Goal: Use online tool/utility

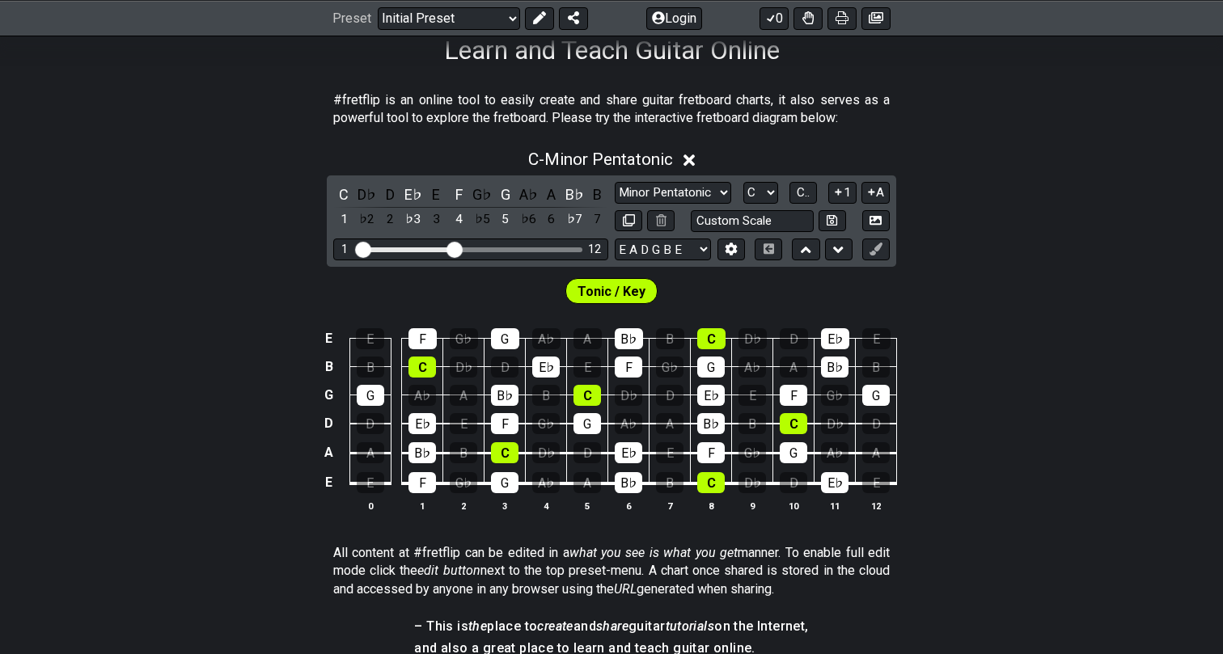
scroll to position [277, 0]
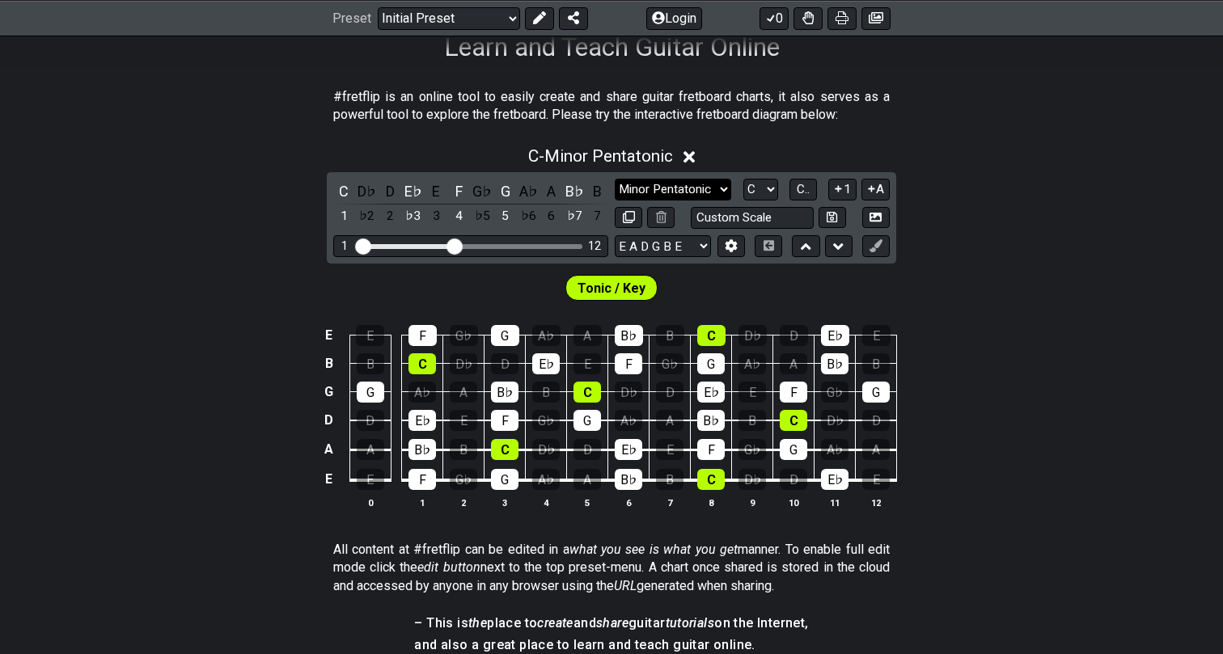
click at [648, 186] on select "Minor Pentatonic Click to edit Minor Pentatonic Major Pentatonic Minor Blues Ma…" at bounding box center [673, 190] width 116 height 22
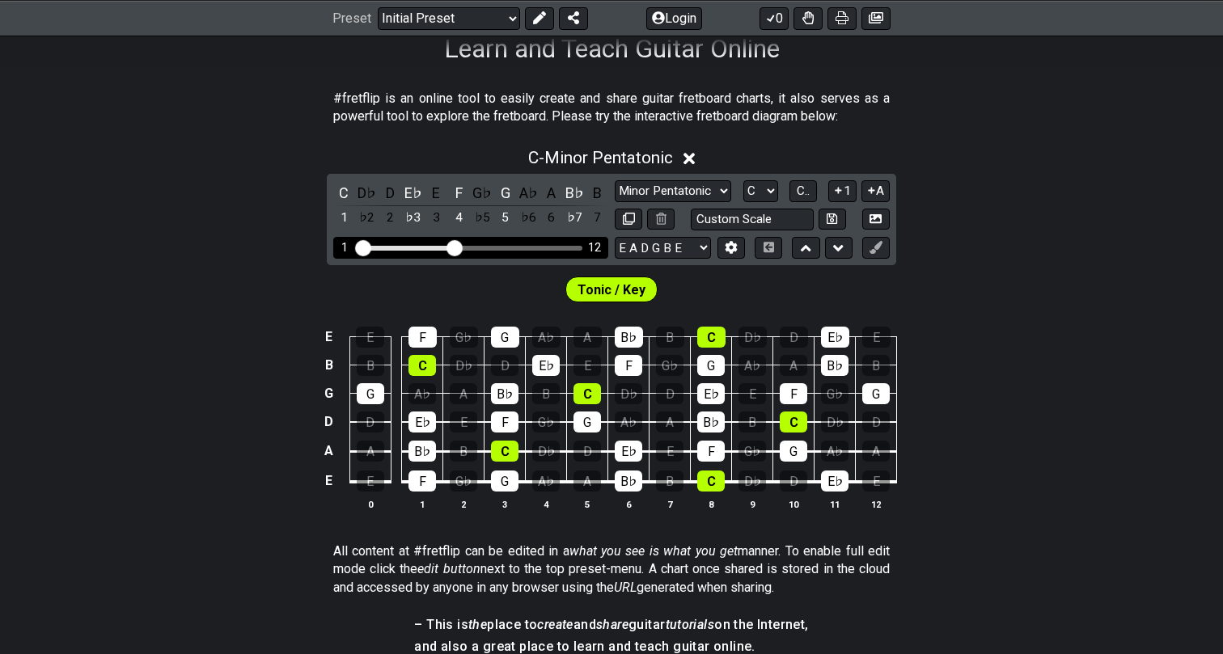
scroll to position [290, 0]
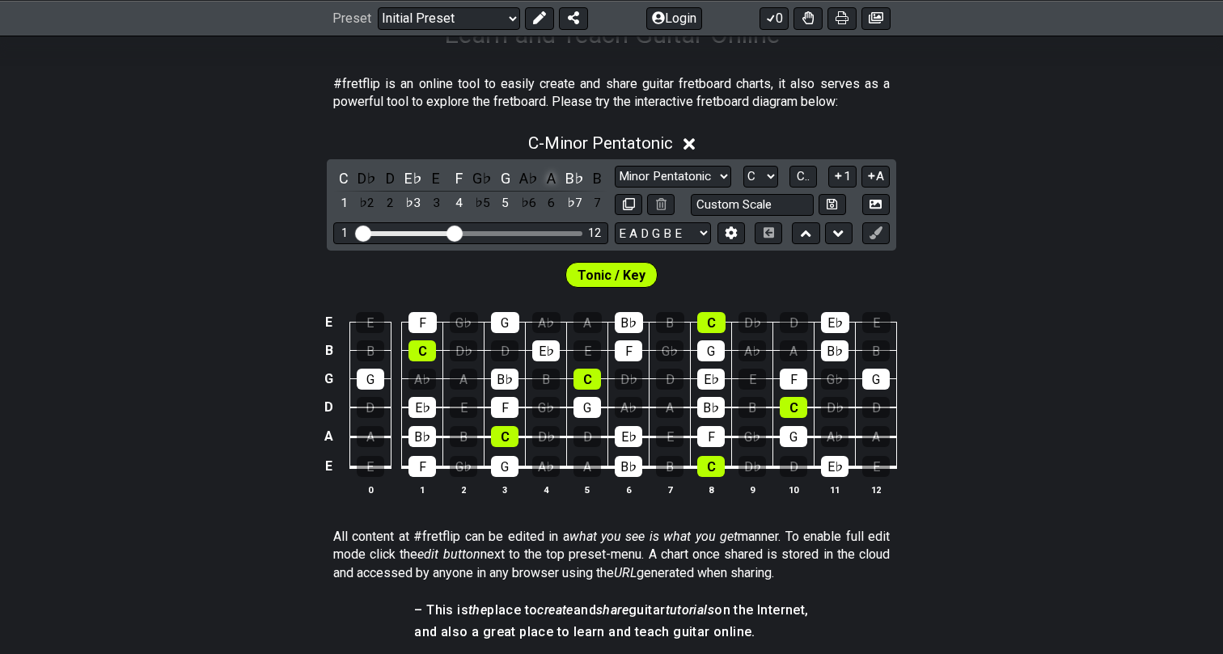
click at [545, 177] on div "A" at bounding box center [551, 178] width 21 height 22
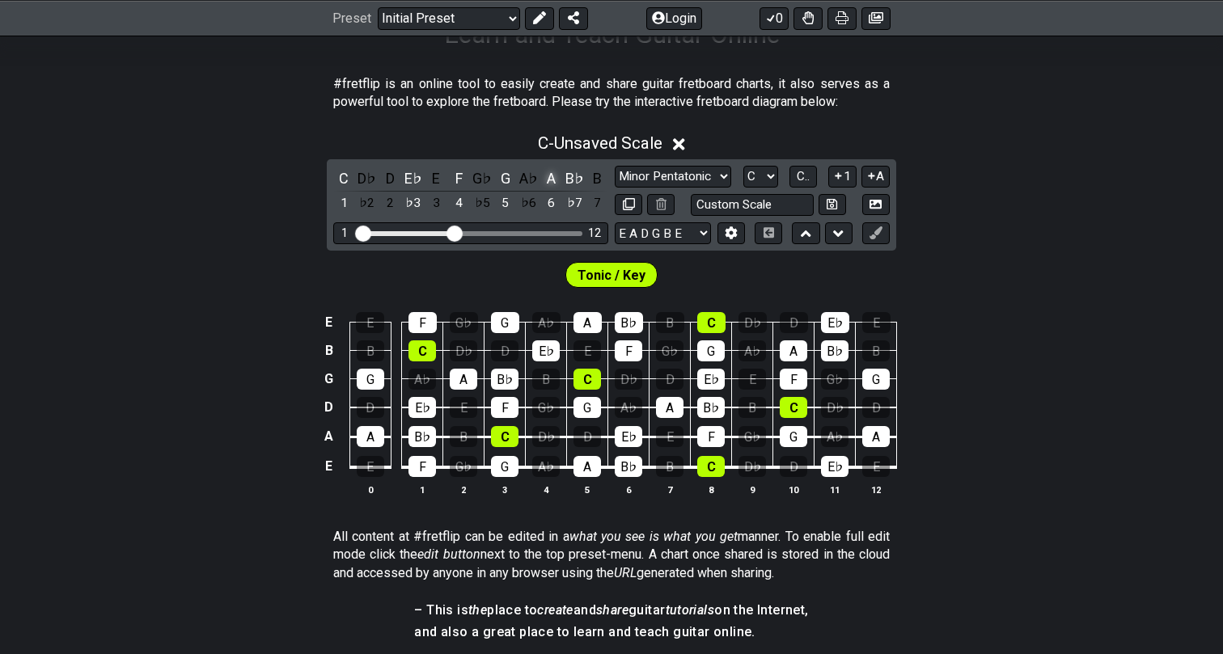
click at [545, 177] on div "A" at bounding box center [551, 178] width 21 height 22
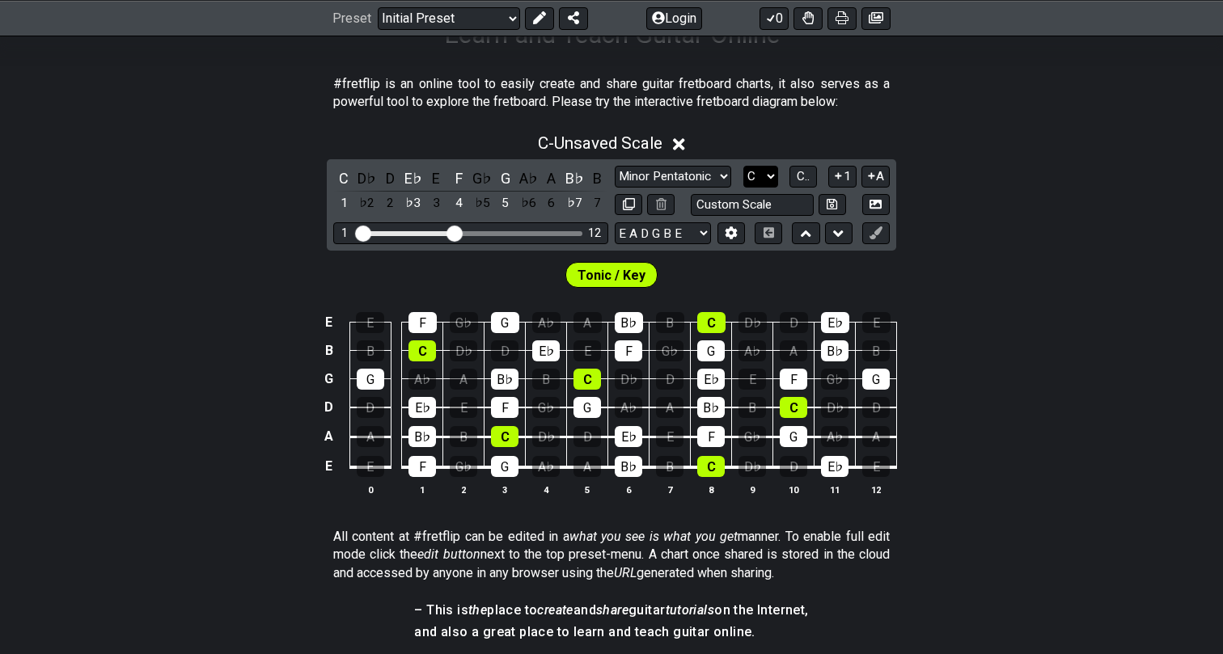
select select "A"
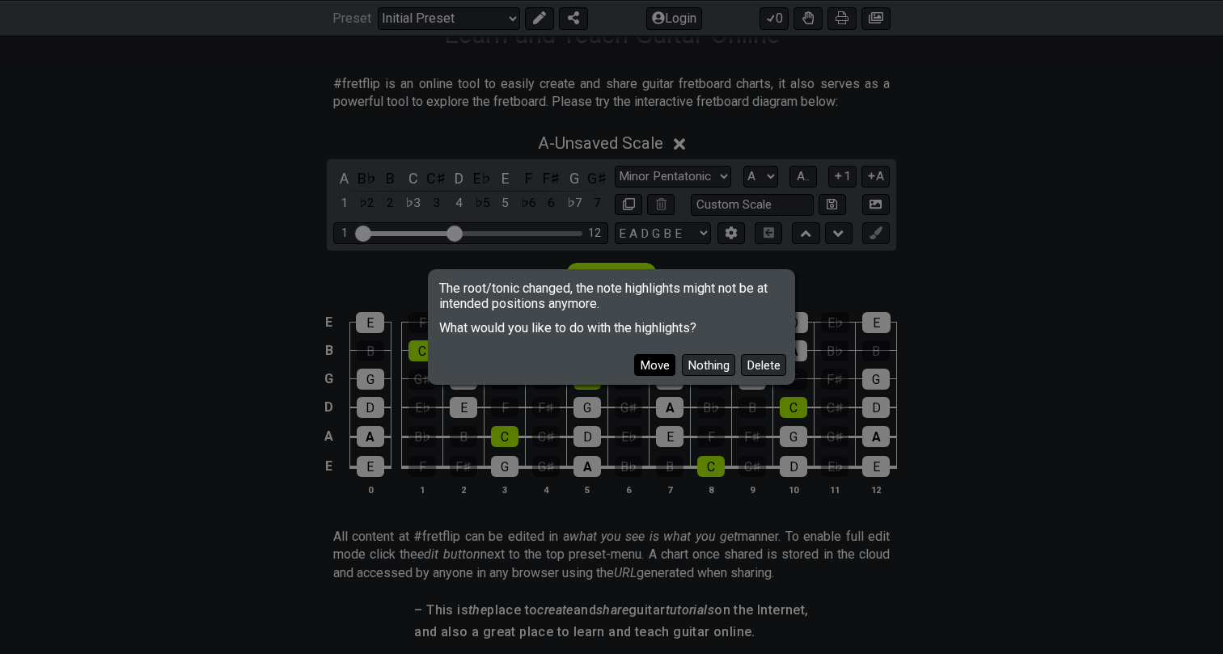
click at [652, 366] on button "Move" at bounding box center [654, 365] width 41 height 22
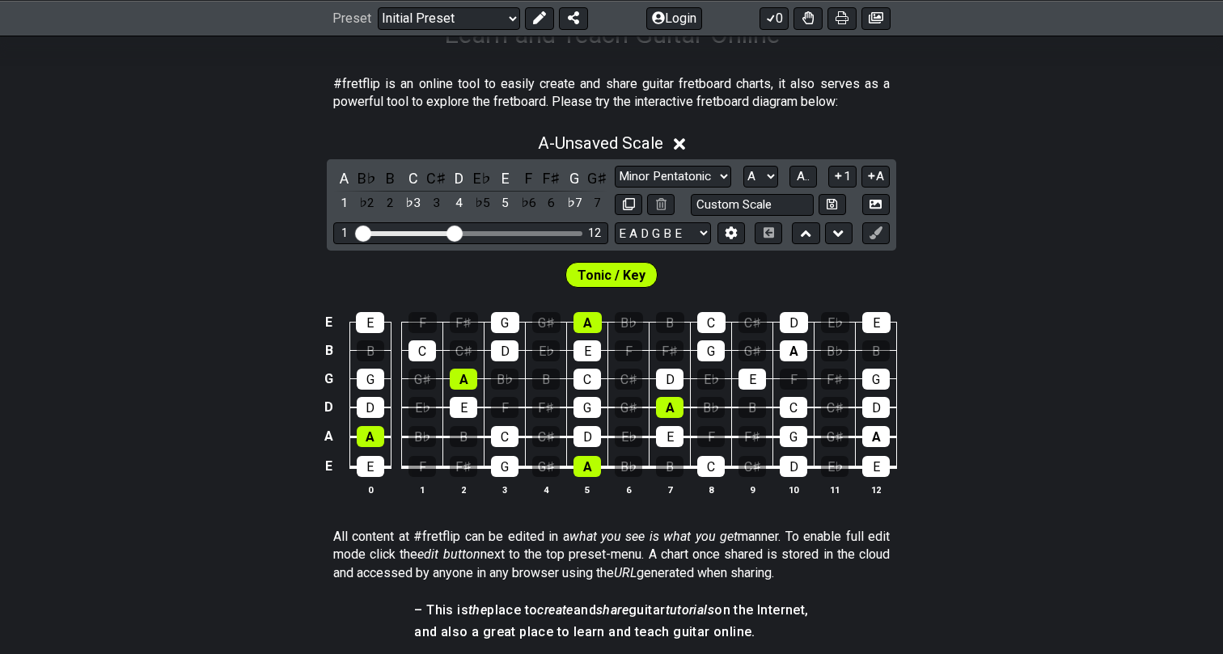
click at [686, 144] on icon at bounding box center [680, 144] width 12 height 17
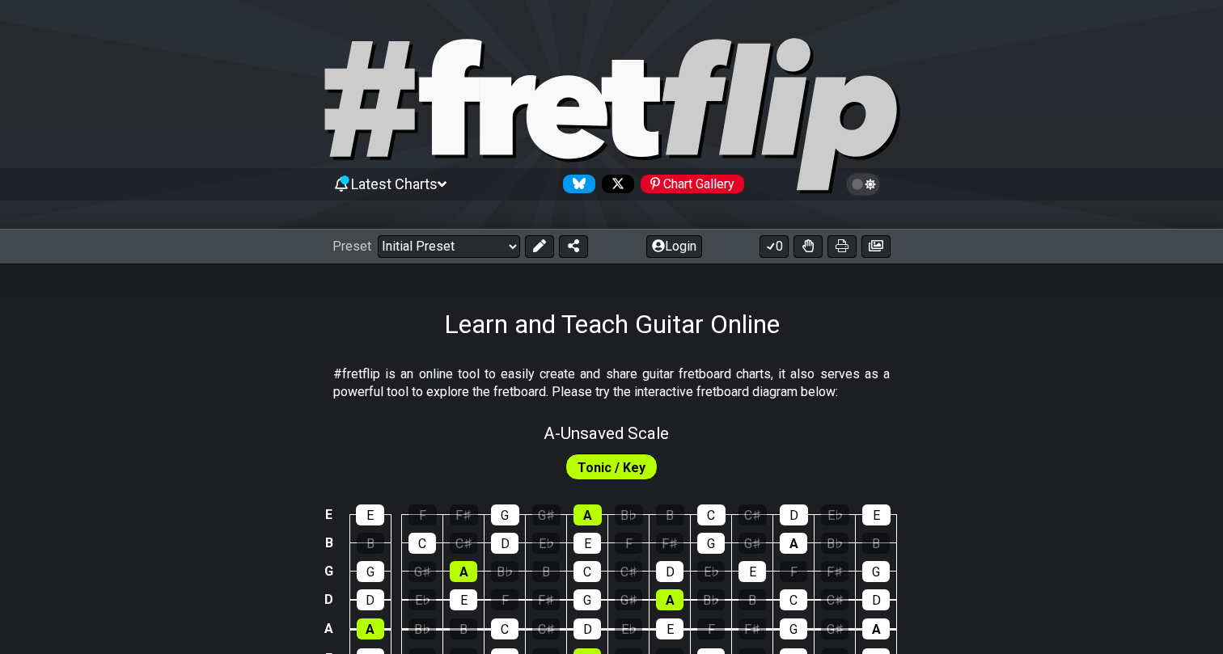
scroll to position [0, 0]
click at [446, 186] on icon at bounding box center [441, 184] width 9 height 6
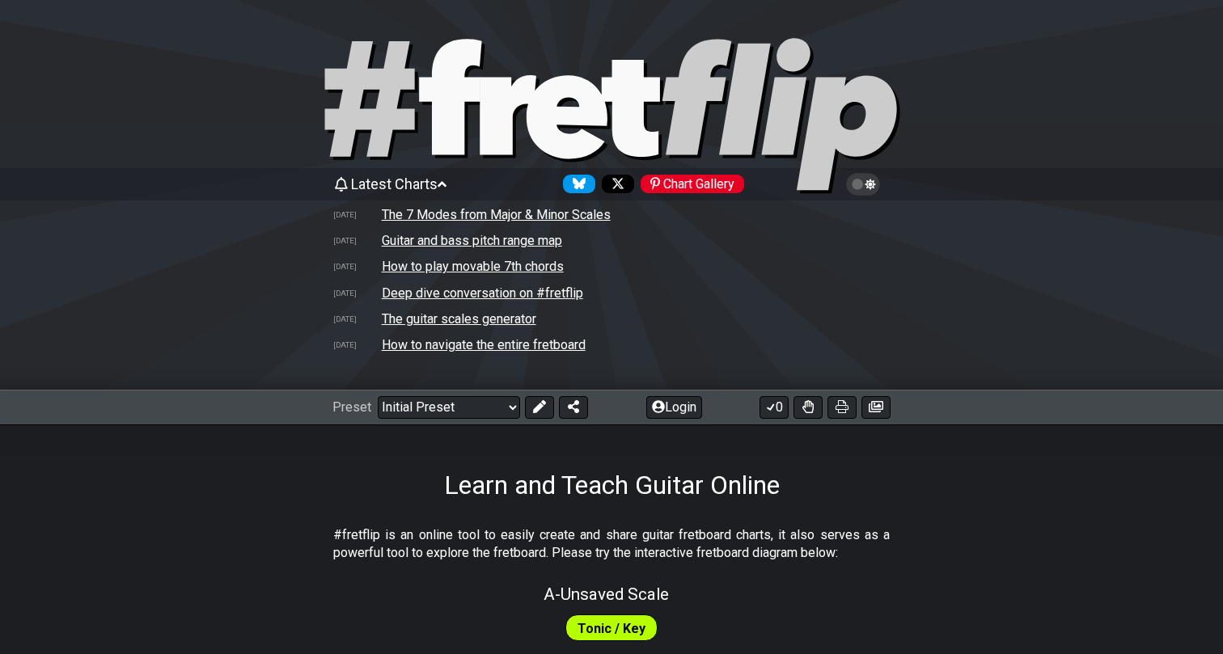
click at [342, 483] on div "Learn and Teach Guitar Online" at bounding box center [611, 463] width 1223 height 76
click at [471, 408] on select "Welcome to #fretflip! Initial Preset Custom Preset Minor Pentatonic Major Penta…" at bounding box center [449, 407] width 142 height 23
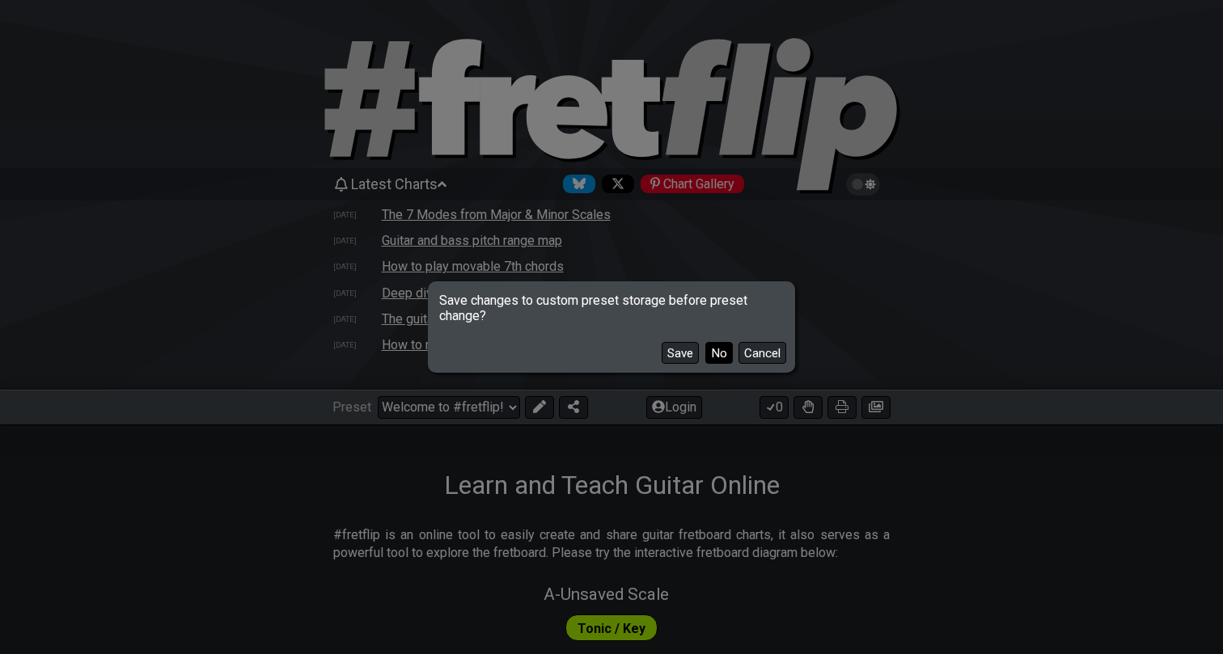
click at [712, 352] on button "No" at bounding box center [718, 353] width 27 height 22
select select "/minor-pentatonic"
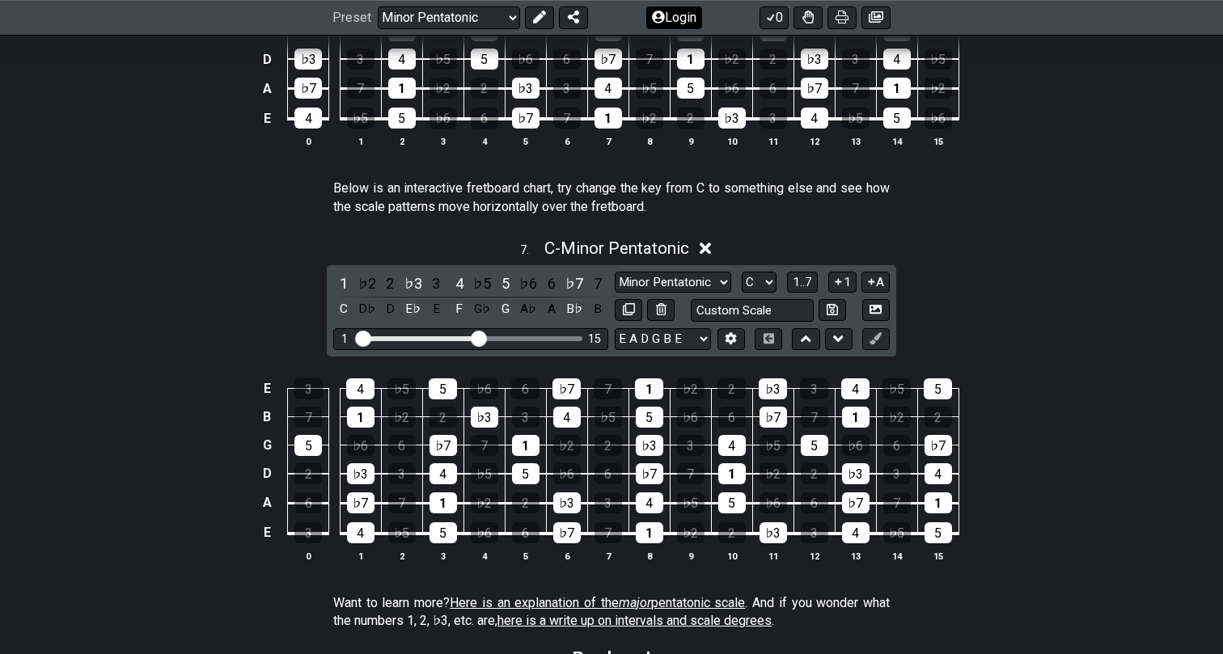
scroll to position [2256, 0]
click at [754, 279] on select "A♭ A A♯ B♭ B C C♯ D♭ D D♯ E♭ E F F♯ G♭ G G♯" at bounding box center [758, 282] width 35 height 22
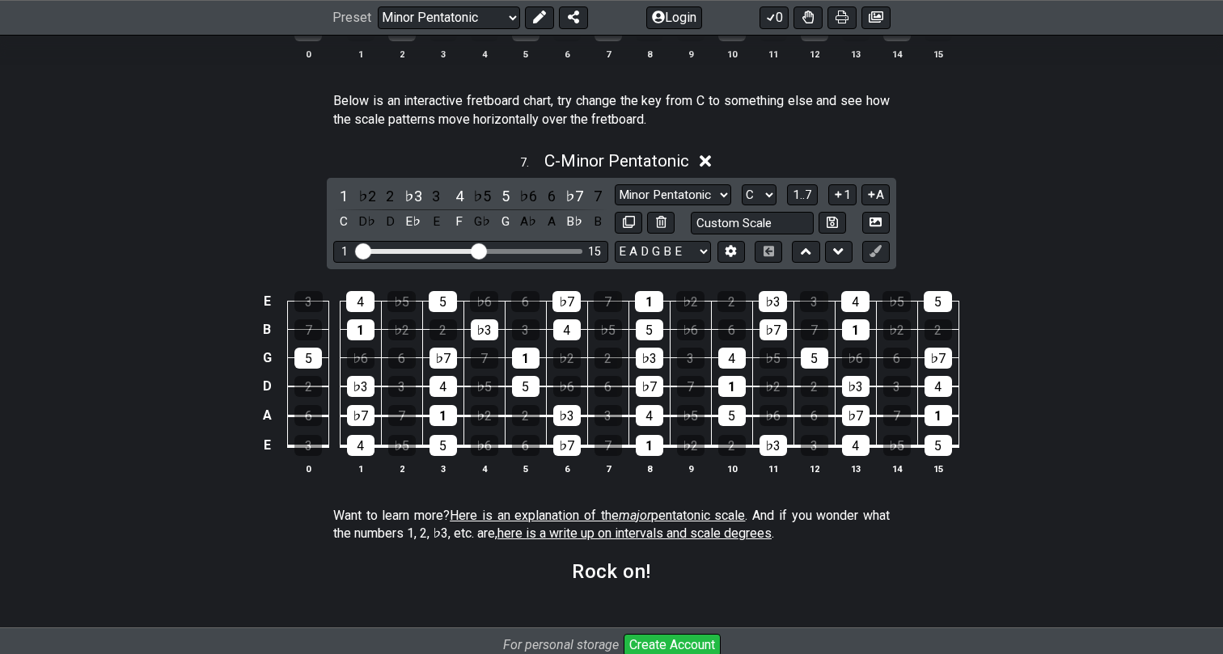
scroll to position [2338, 0]
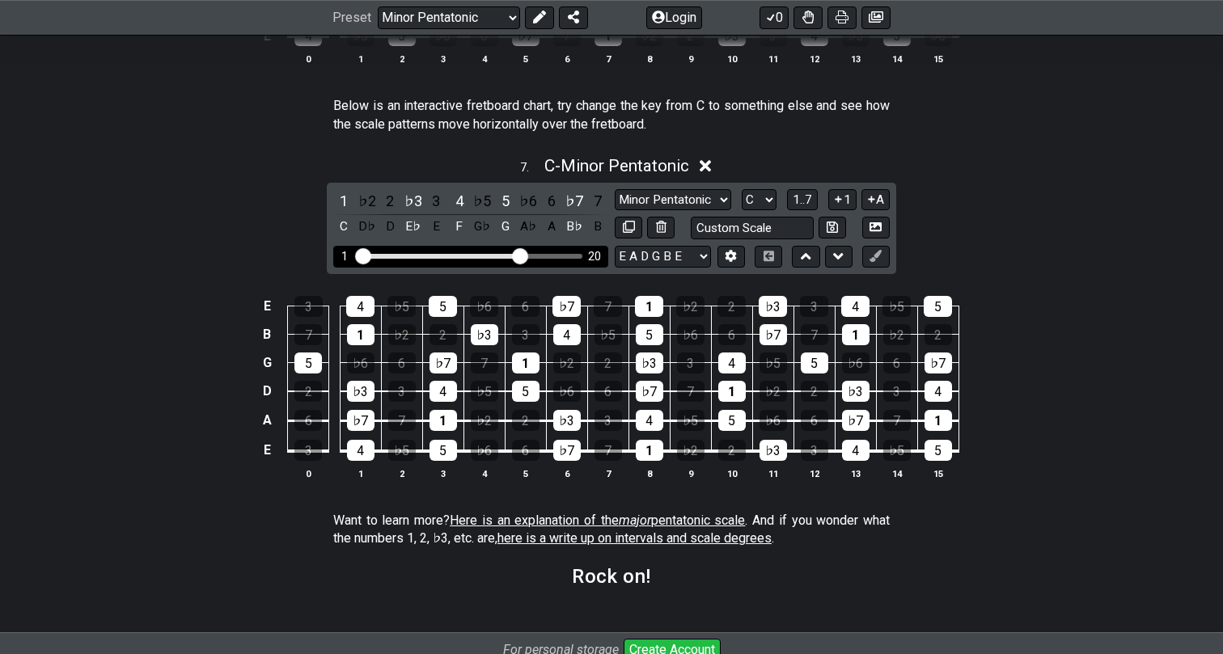
drag, startPoint x: 484, startPoint y: 247, endPoint x: 521, endPoint y: 242, distance: 36.8
click at [521, 255] on input "Visible fret range" at bounding box center [471, 255] width 230 height 0
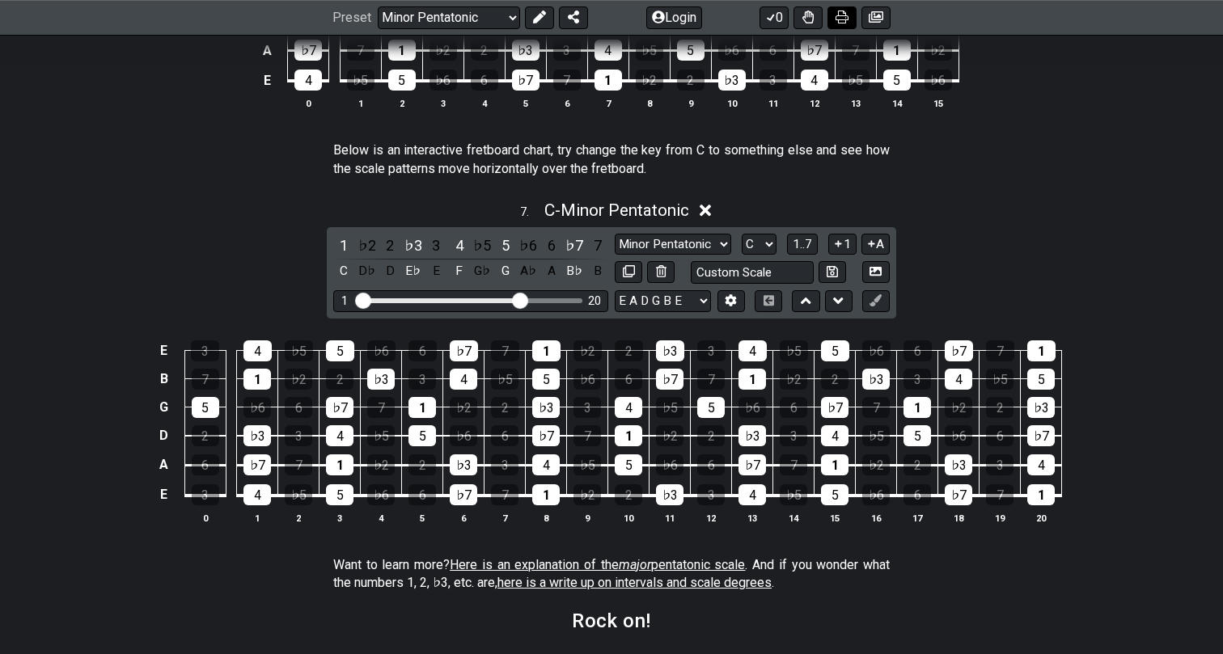
scroll to position [2287, 0]
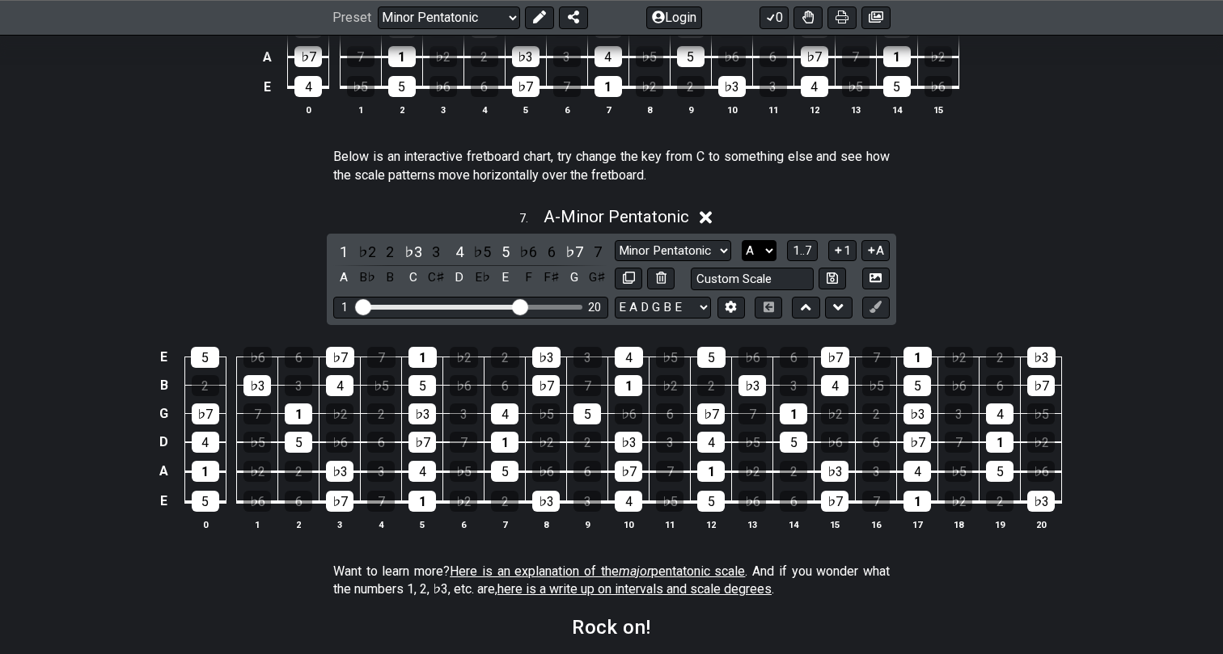
select select "Ab"
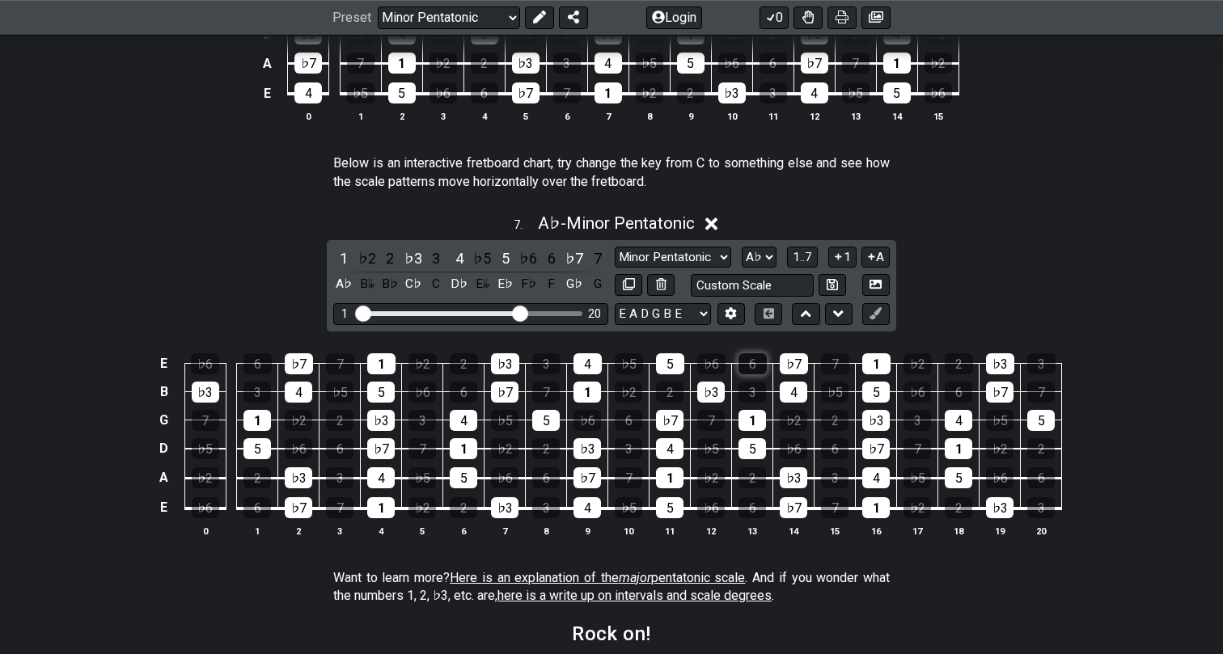
scroll to position [2281, 0]
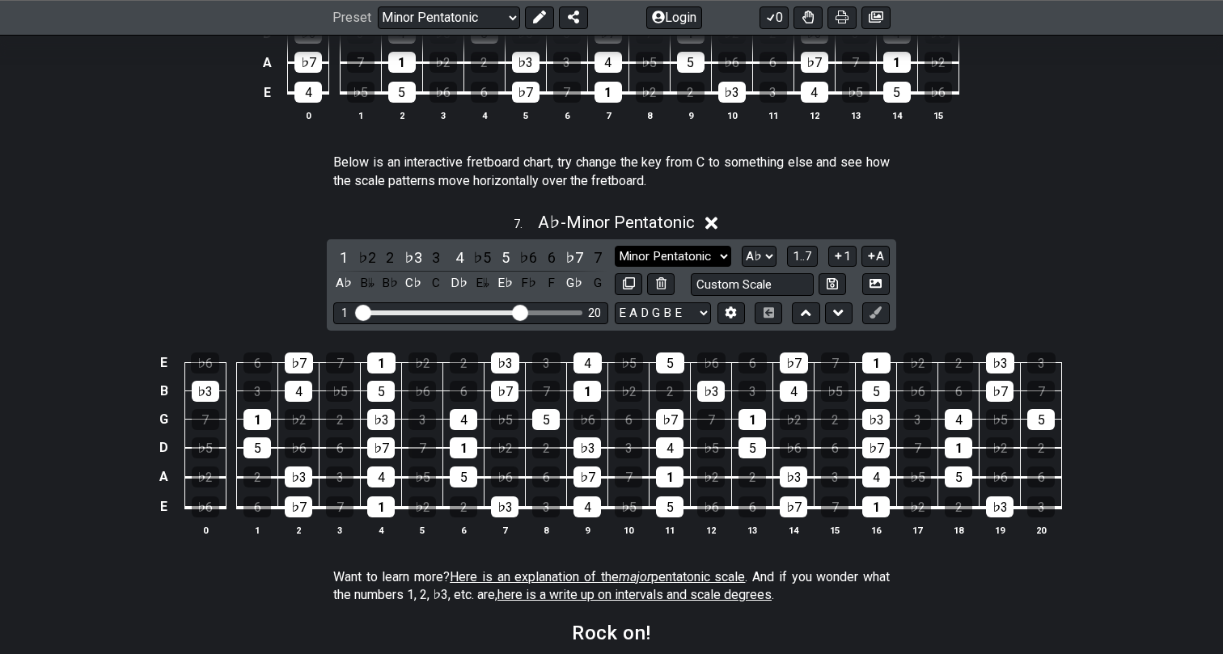
click at [678, 246] on select "Minor Pentatonic New Scale Minor Pentatonic Major Pentatonic Minor Blues Major …" at bounding box center [673, 257] width 116 height 22
select select "Minor Pentatonic"
click at [741, 256] on select "A♭ A A♯ B♭ B C C♯ D♭ D D♯ E♭ E F F♯ G♭ G G♯" at bounding box center [758, 257] width 35 height 22
click at [981, 297] on div "7 . A♭ - Minor Pentatonic 1 ♭2 2 ♭3 3 4 ♭5 5 ♭6 6 ♭7 7 A♭ B𝄫 B♭ C♭ C D♭ E𝄫 E♭ F…" at bounding box center [611, 381] width 1223 height 356
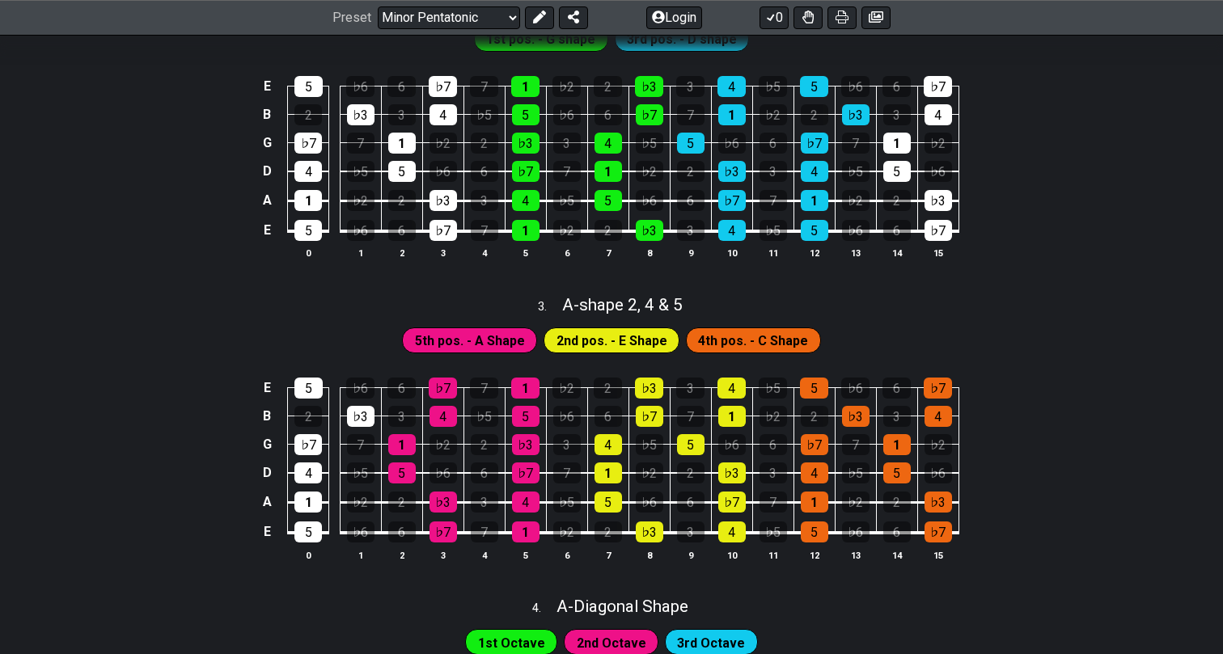
scroll to position [936, 0]
